Goal: Information Seeking & Learning: Learn about a topic

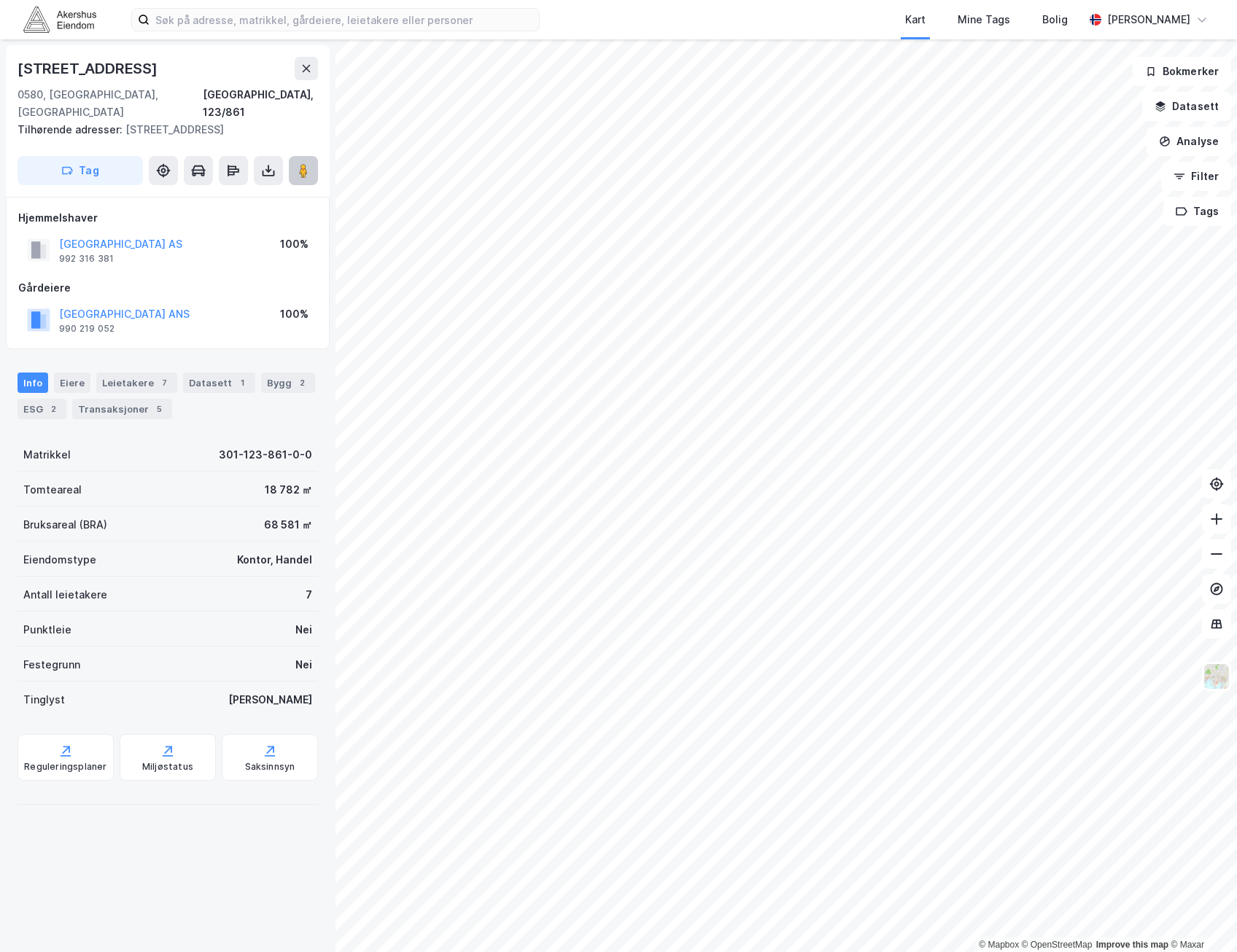
click at [306, 163] on image at bounding box center [303, 171] width 9 height 14
click at [299, 163] on image at bounding box center [303, 171] width 9 height 14
click at [831, 0] on html "Kart Mine Tags Bolig [PERSON_NAME] © Mapbox © OpenStreetMap Improve this map © …" at bounding box center [618, 476] width 1237 height 952
